Goal: Go to known website: Go to known website

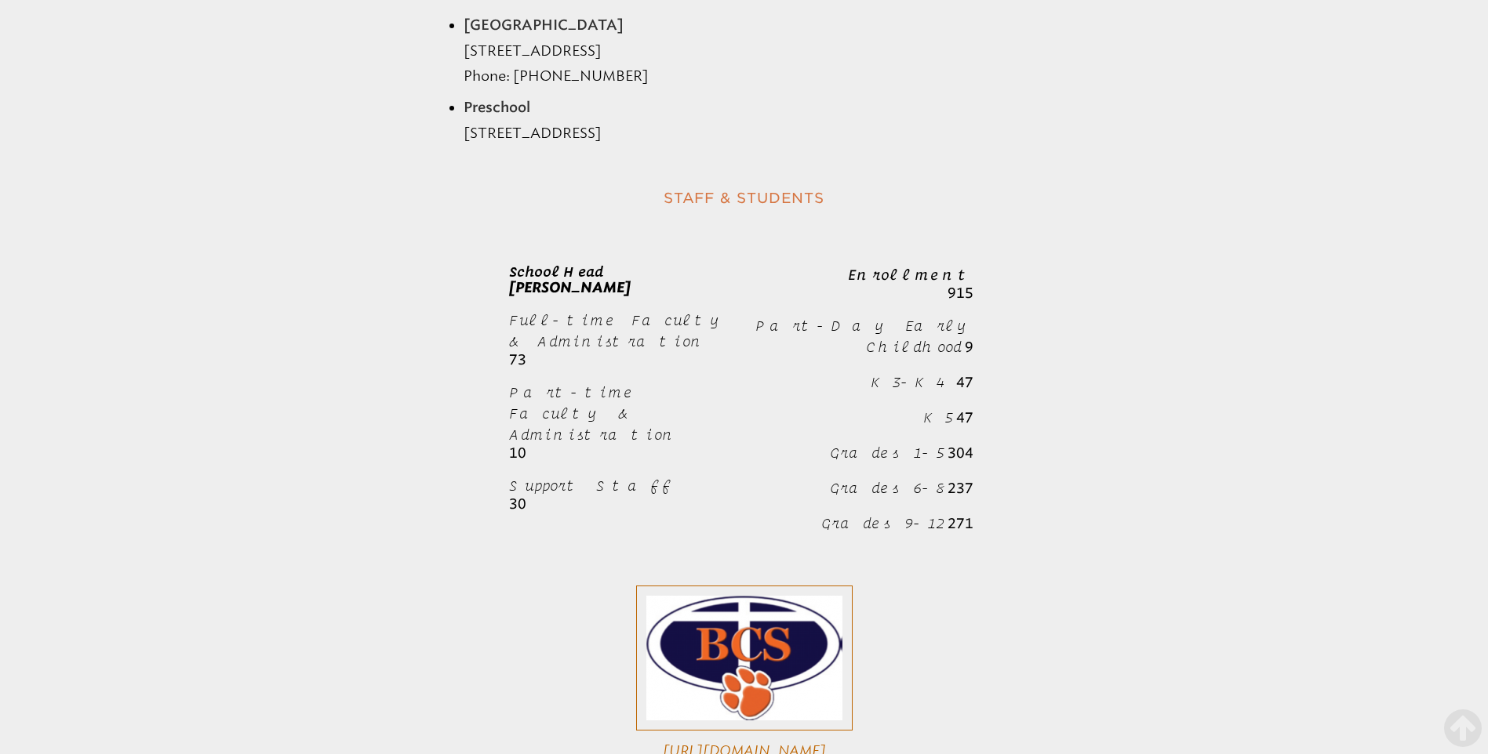
scroll to position [1961, 0]
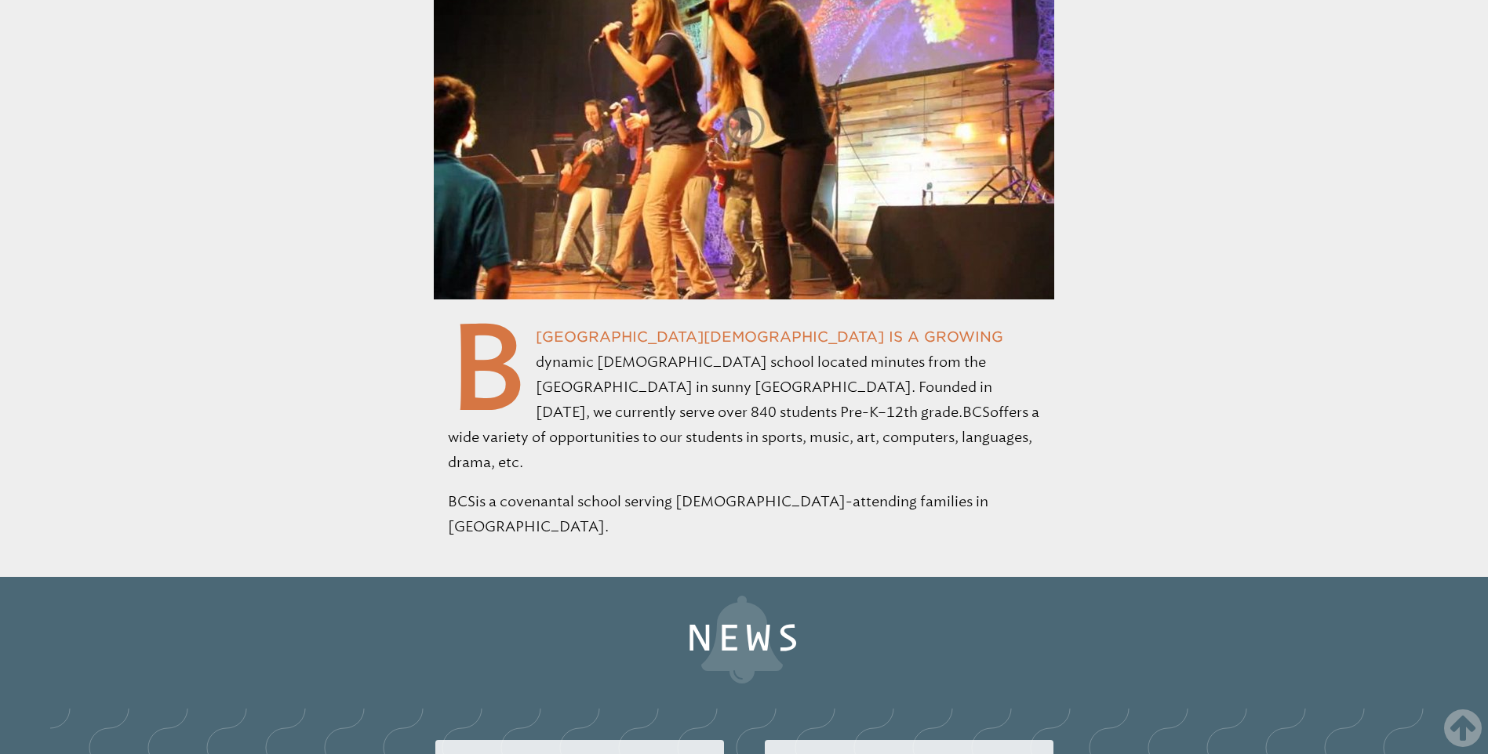
scroll to position [549, 0]
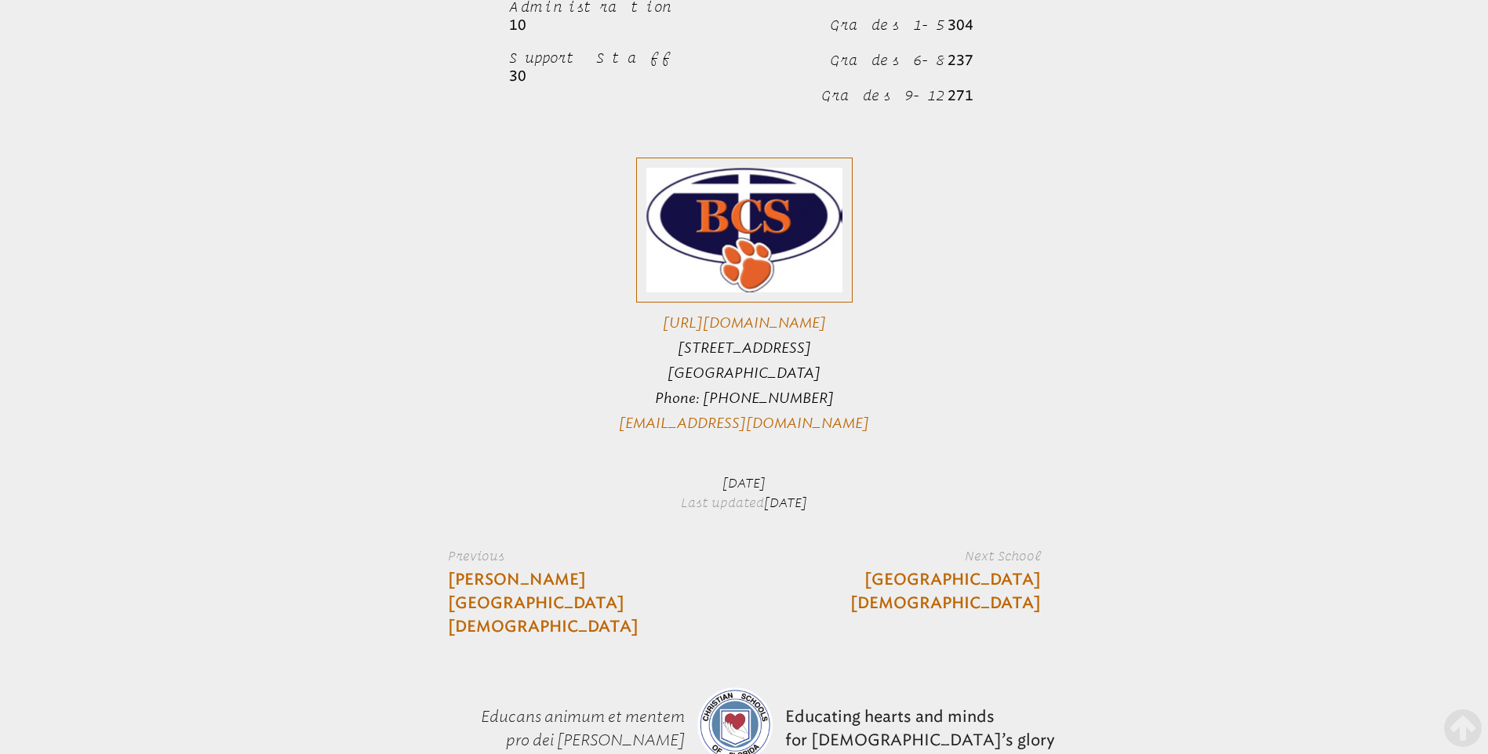
scroll to position [2353, 0]
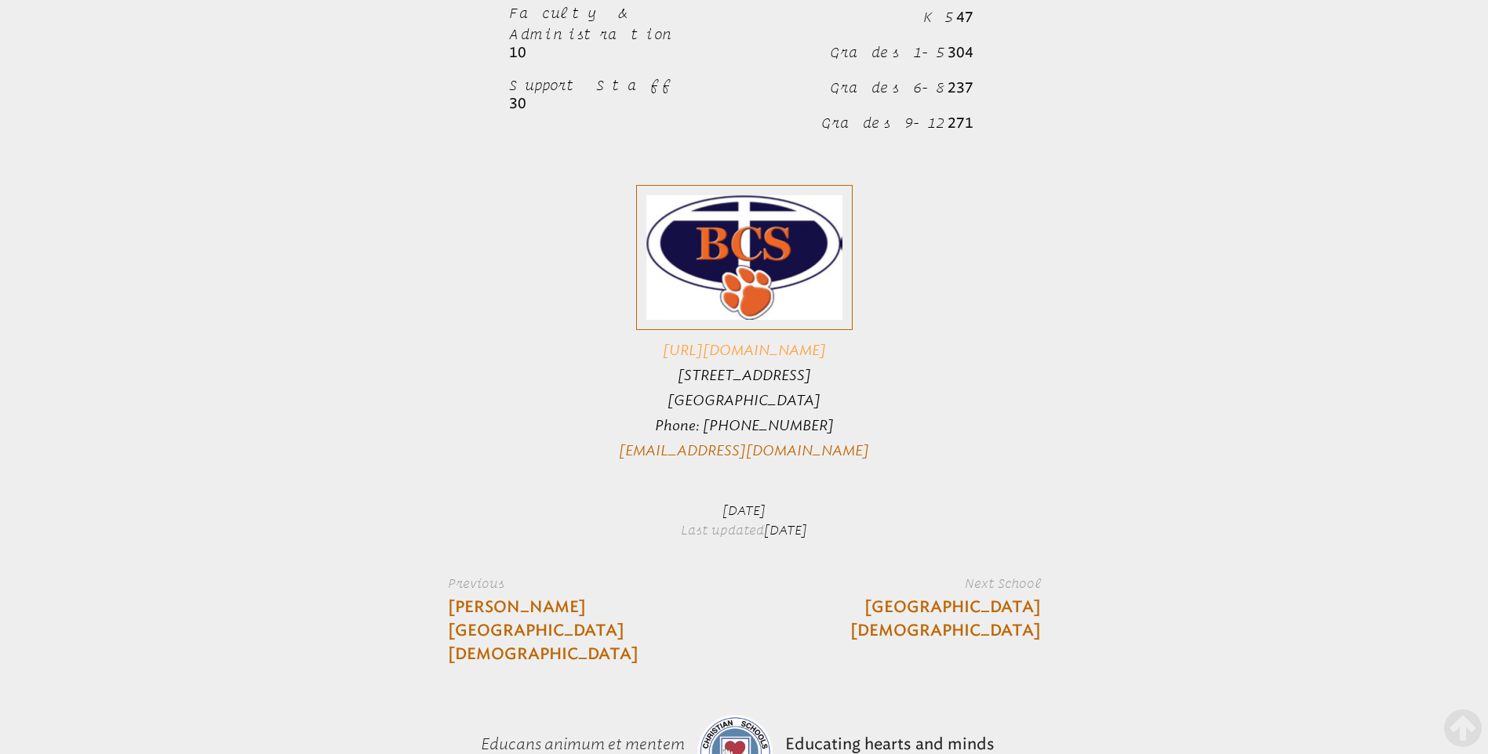
click at [803, 342] on link "[URL][DOMAIN_NAME]" at bounding box center [744, 350] width 163 height 17
